Goal: Navigation & Orientation: Go to known website

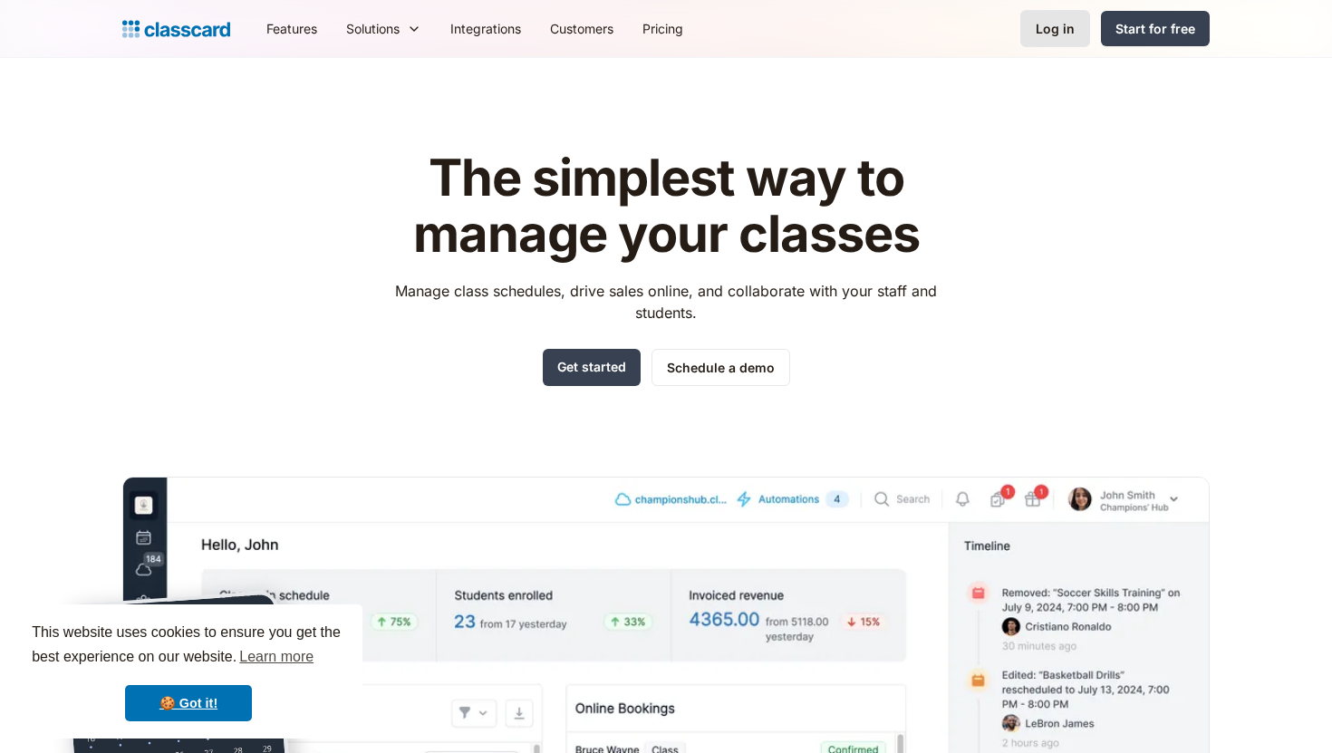
click at [1031, 22] on link "Log in" at bounding box center [1055, 28] width 70 height 37
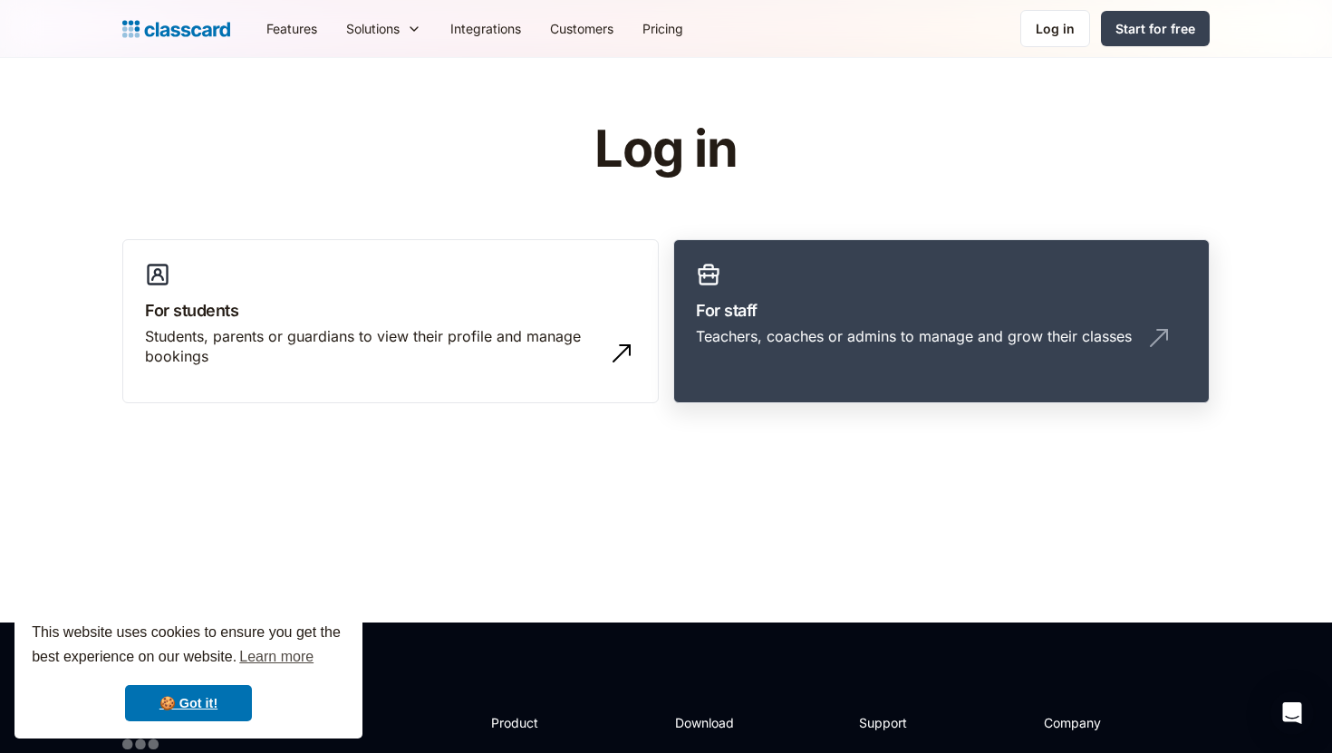
click at [1149, 322] on link "For staff Teachers, coaches or admins to manage and grow their classes" at bounding box center [941, 321] width 536 height 165
